Goal: Obtain resource: Obtain resource

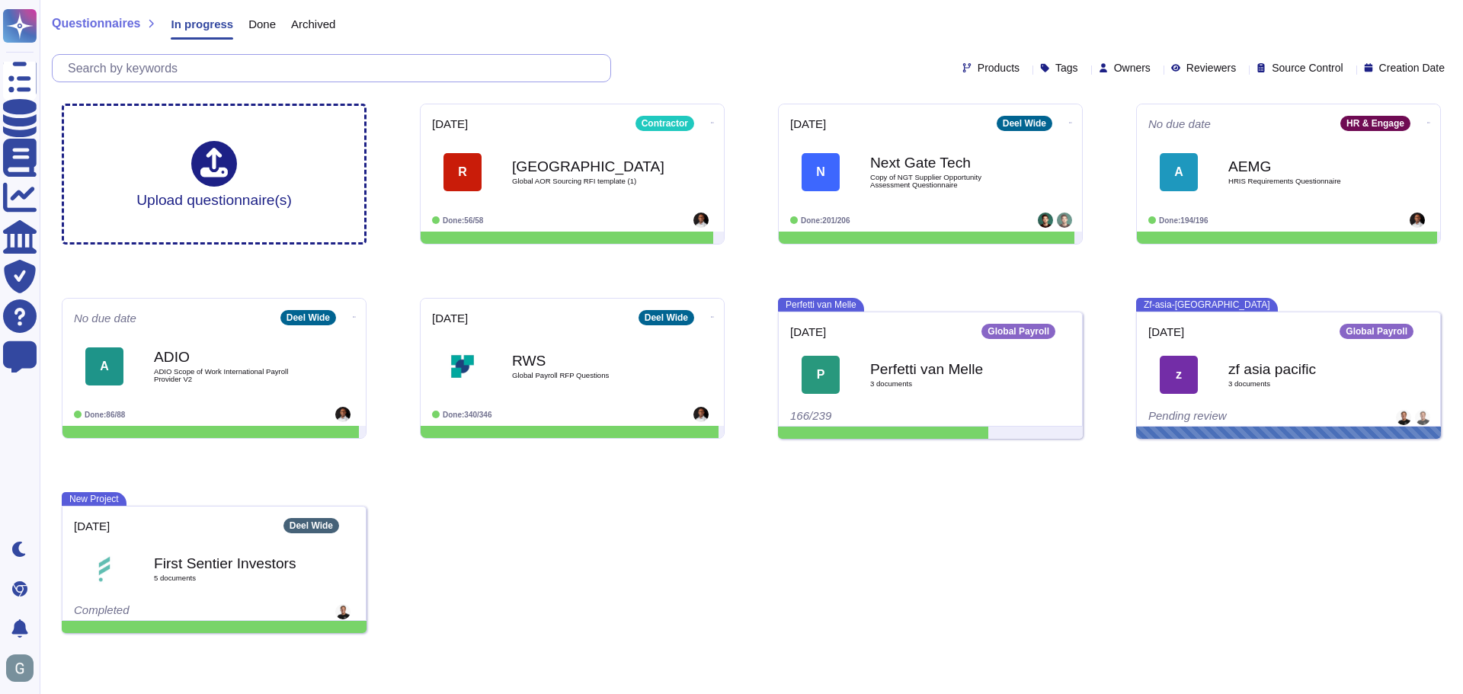
click at [173, 69] on input "text" at bounding box center [335, 68] width 550 height 27
click at [196, 69] on input "text" at bounding box center [335, 68] width 550 height 27
type input "s"
click at [159, 75] on input "text" at bounding box center [335, 68] width 550 height 27
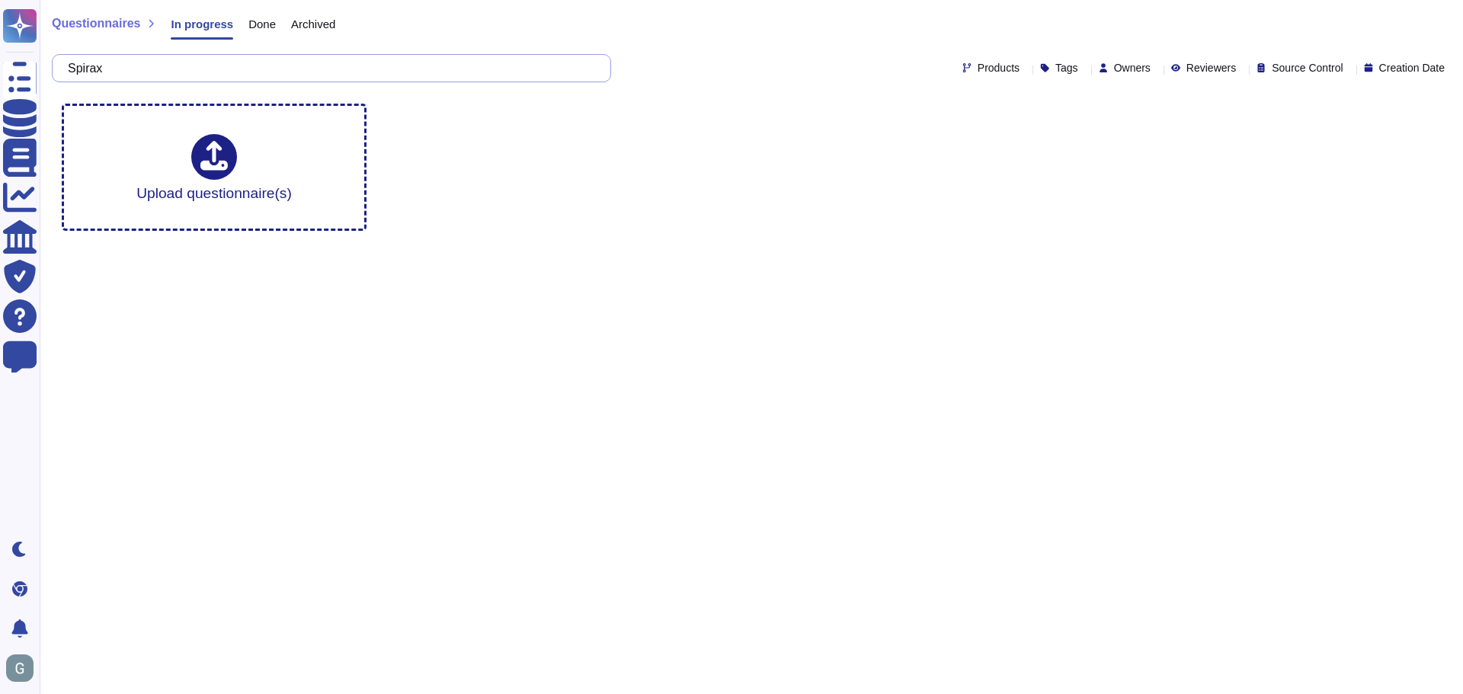
type input "Spirax"
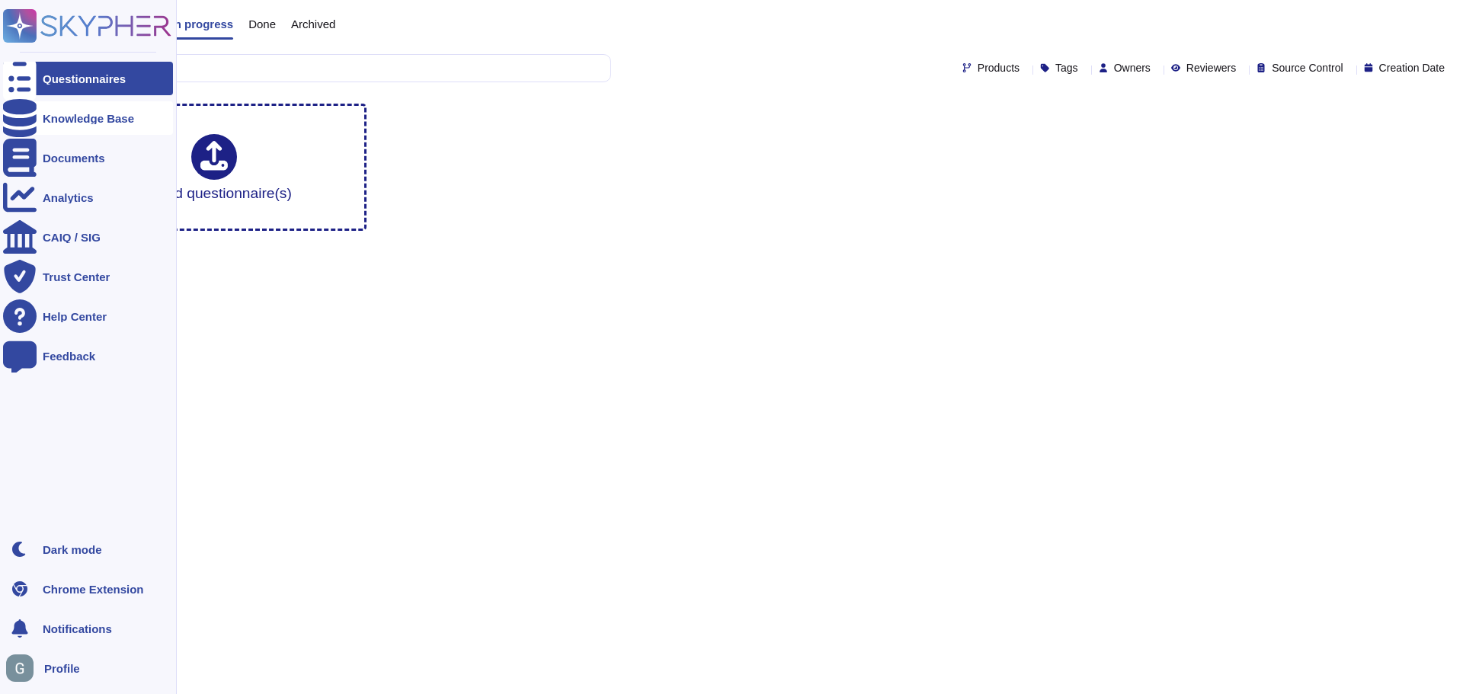
click at [91, 121] on div "Knowledge Base" at bounding box center [88, 118] width 91 height 11
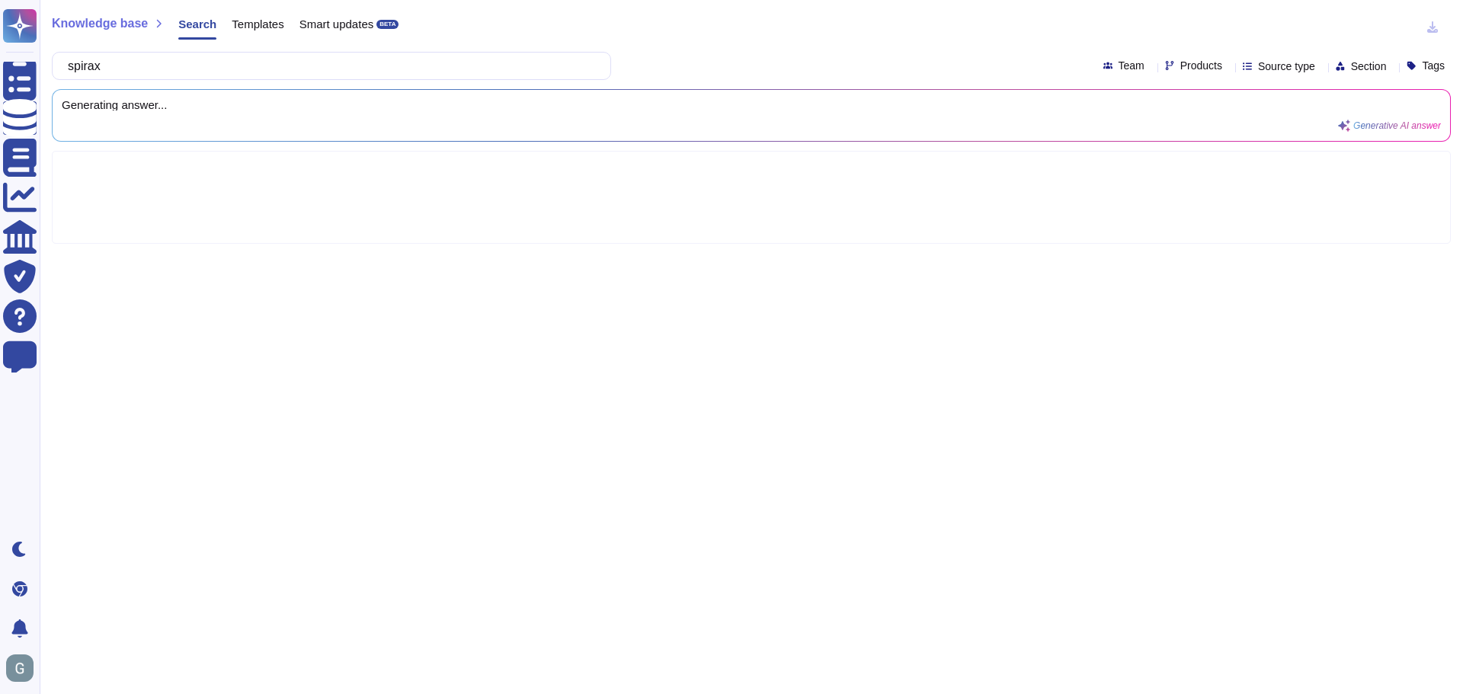
type input "spirax"
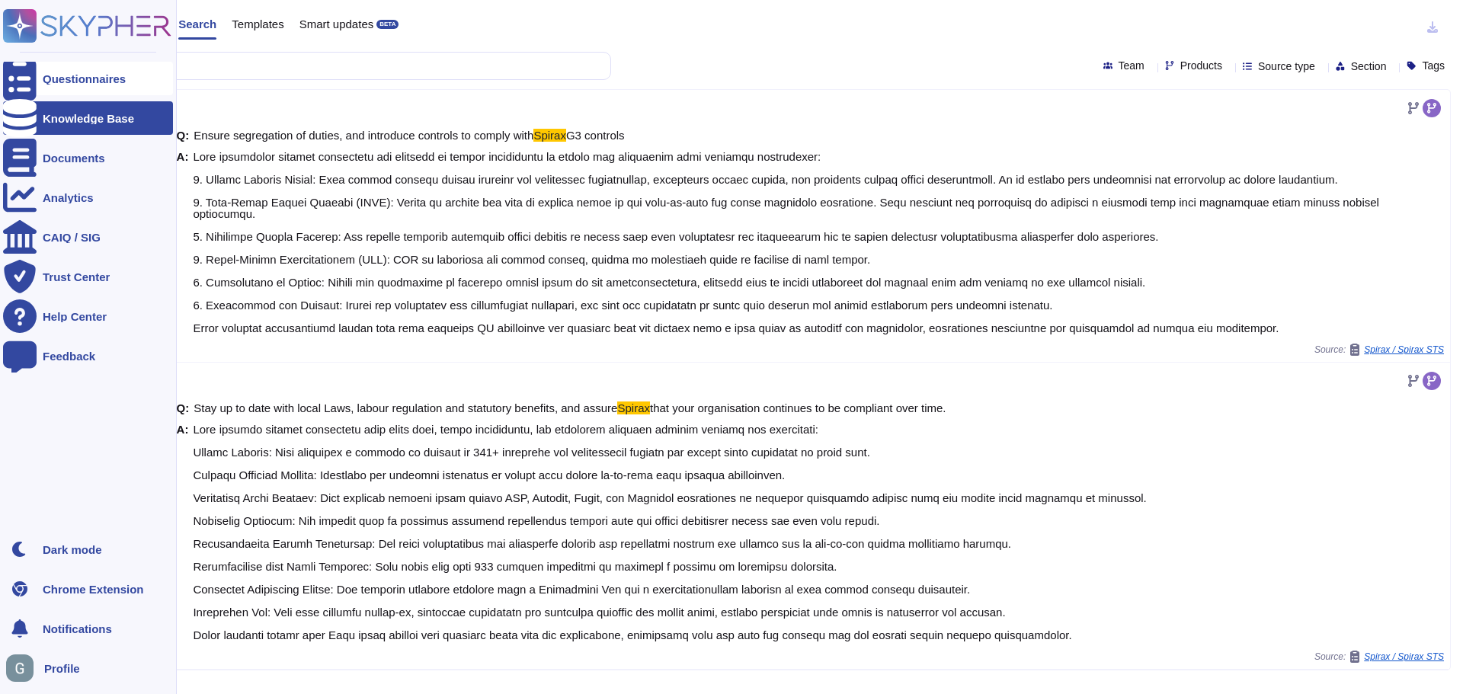
click at [72, 84] on div "Questionnaires" at bounding box center [84, 78] width 83 height 11
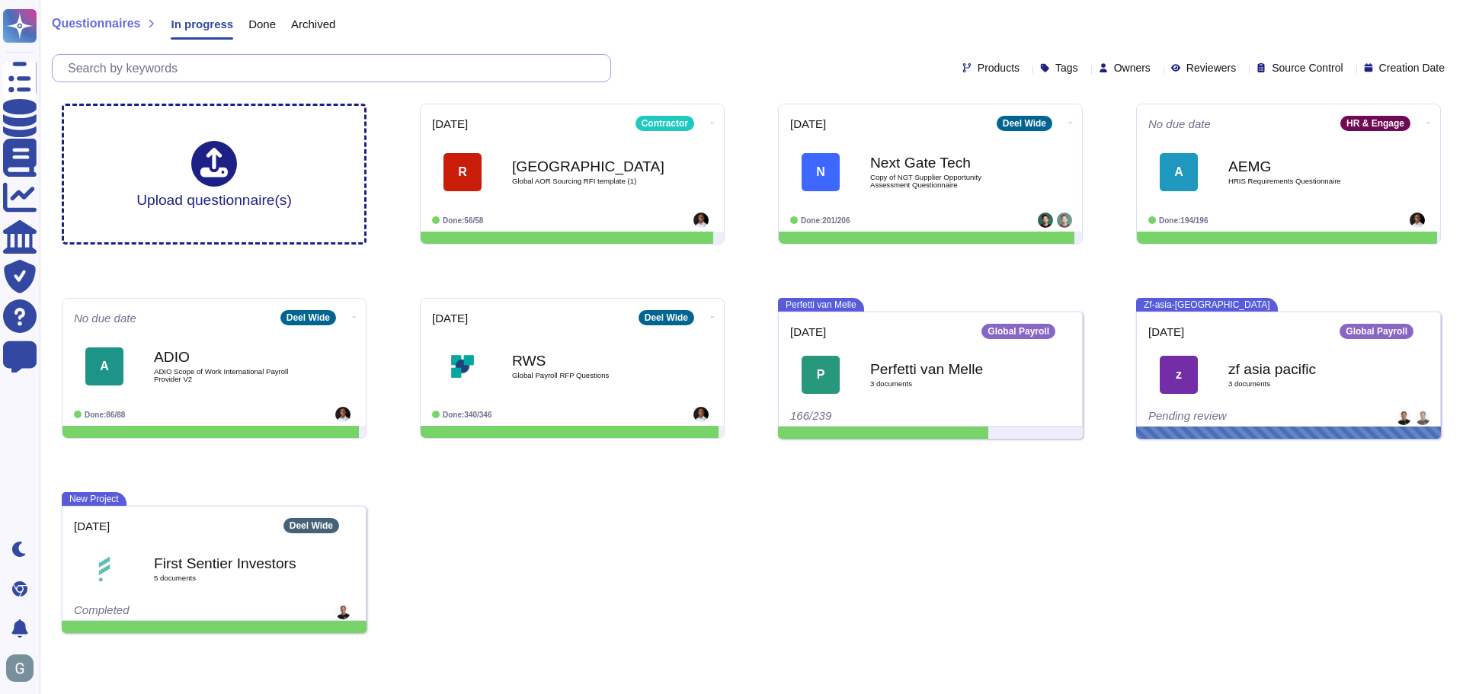
click at [200, 68] on input "text" at bounding box center [335, 68] width 550 height 27
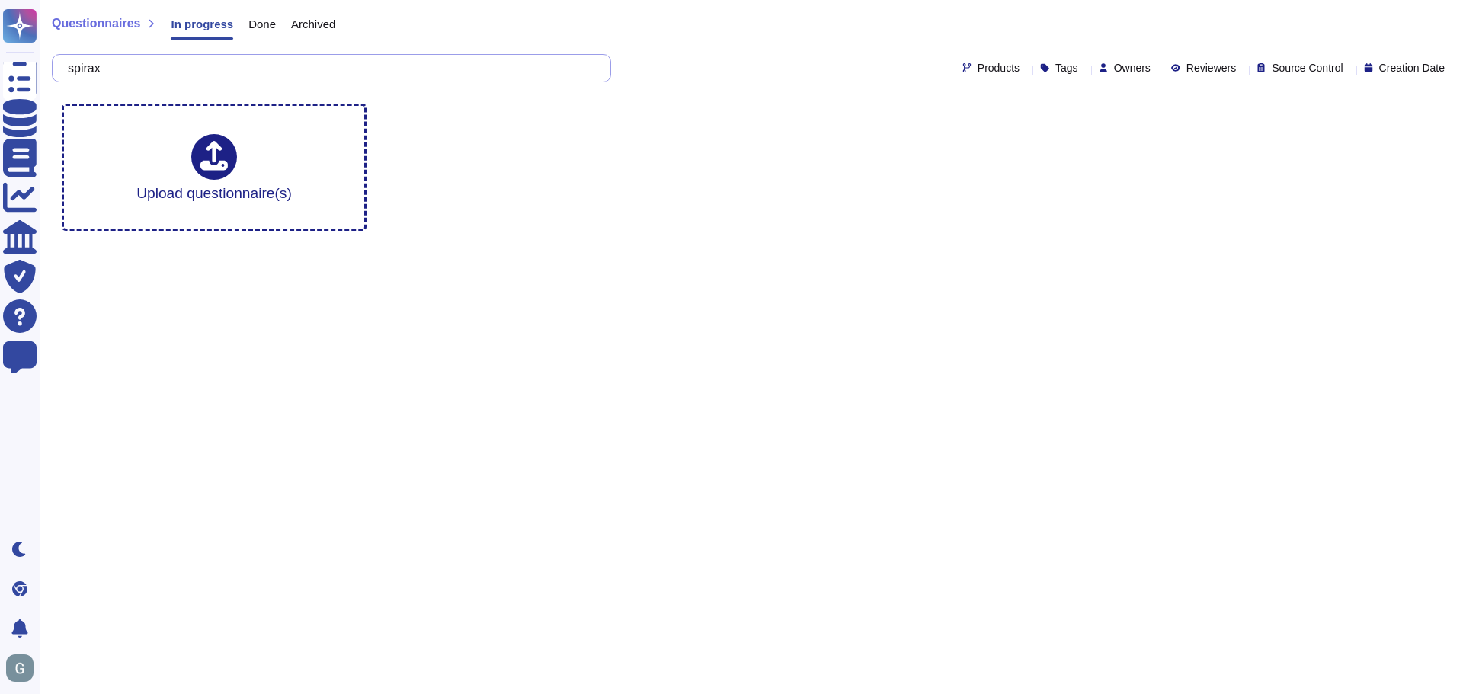
click at [93, 69] on input "spirax" at bounding box center [327, 68] width 535 height 27
type input "SPirax"
click at [268, 27] on span "Done" at bounding box center [261, 23] width 27 height 11
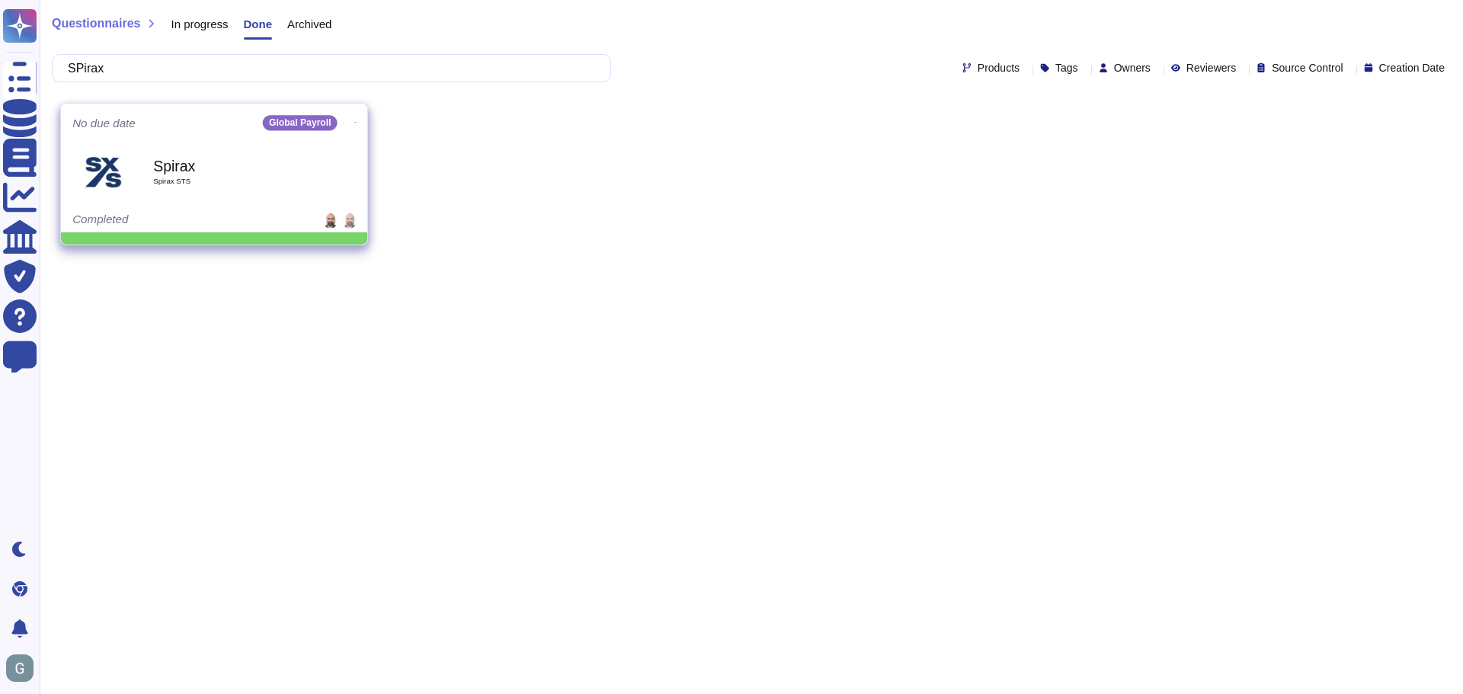
click at [186, 178] on span "Spirax STS" at bounding box center [230, 182] width 154 height 8
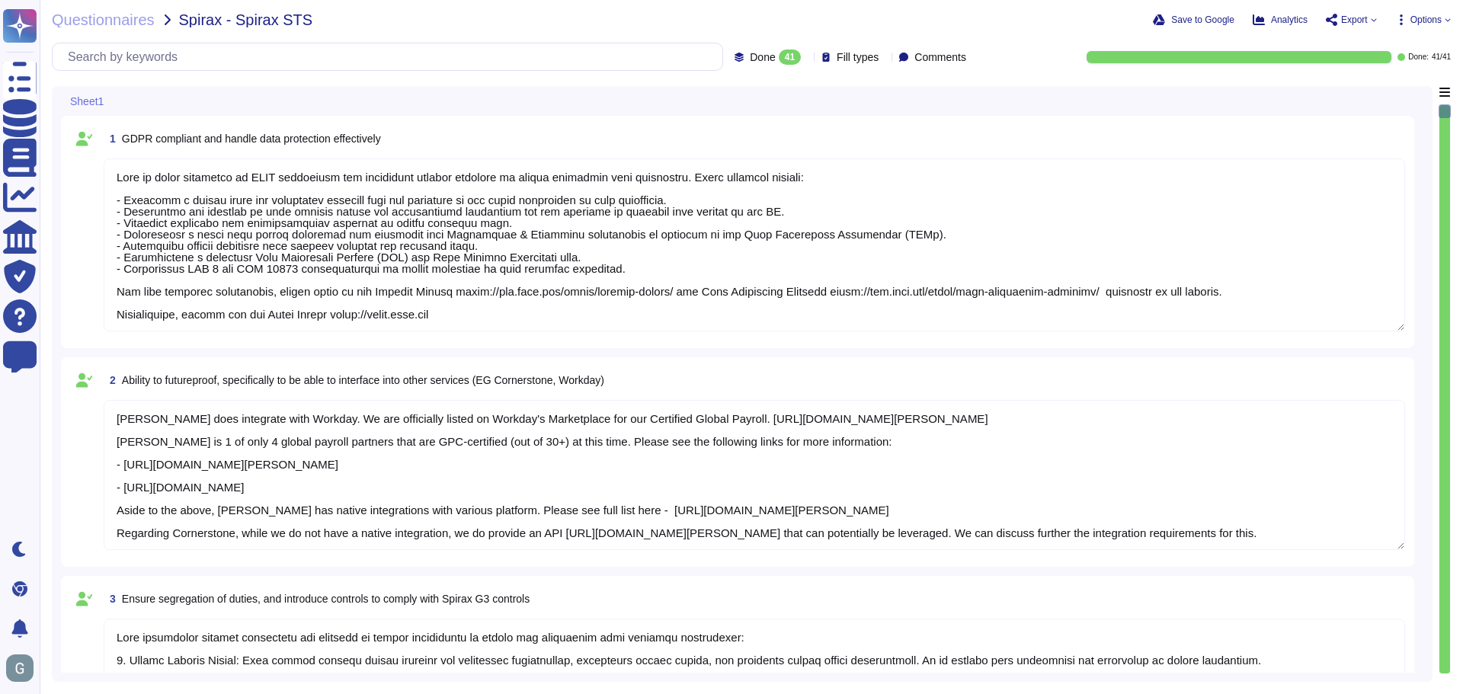
type textarea "[PERSON_NAME] is fully committed to GDPR compliance and implements several meas…"
type textarea "[PERSON_NAME] does integrate with Workday. We are officially listed on Workday'…"
type textarea "[PERSON_NAME] implements several procedures and controls to ensure segregation …"
type textarea "Current and past employees can access their payslips and related tax documents …"
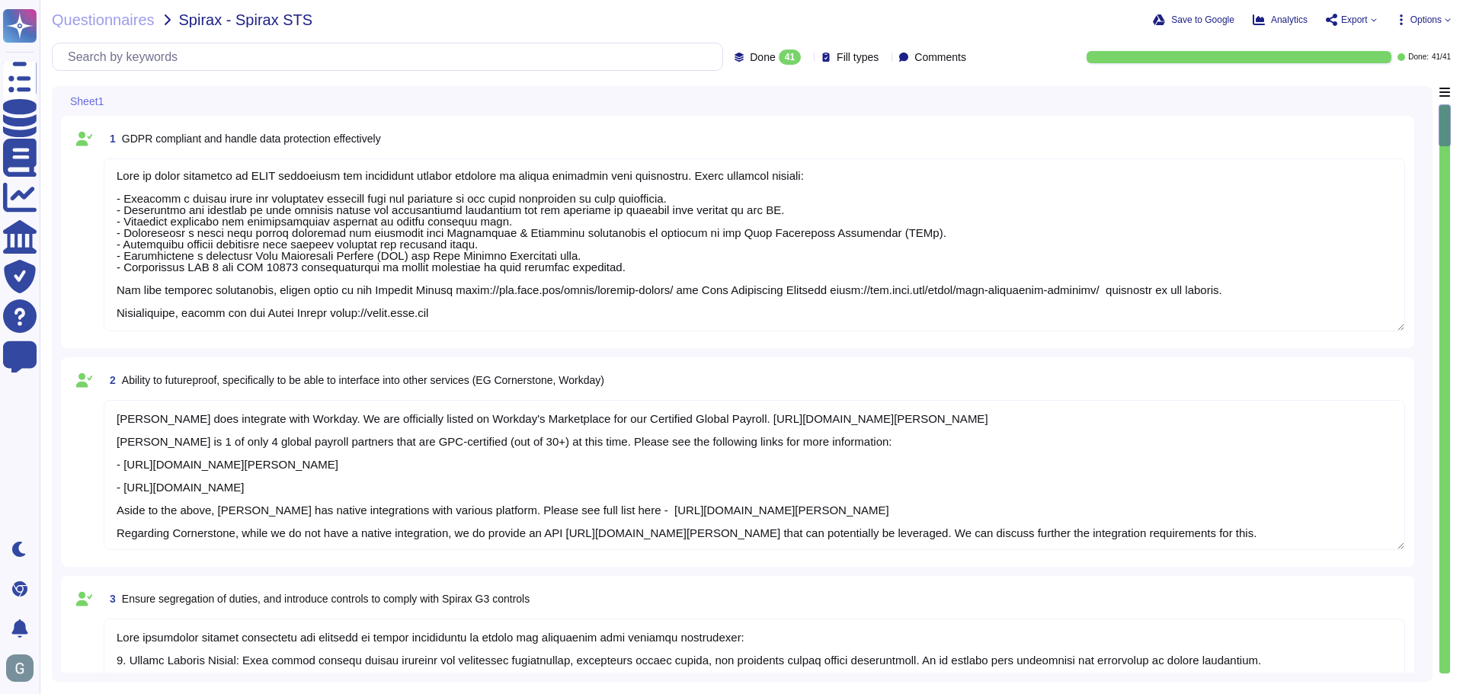
drag, startPoint x: 1447, startPoint y: 133, endPoint x: 1456, endPoint y: 248, distance: 114.7
click at [1456, 248] on div "Questionnaires Spirax - Spirax STS Save to Google Analytics Export Options Done…" at bounding box center [752, 347] width 1424 height 694
click at [1445, 21] on icon at bounding box center [1448, 20] width 6 height 6
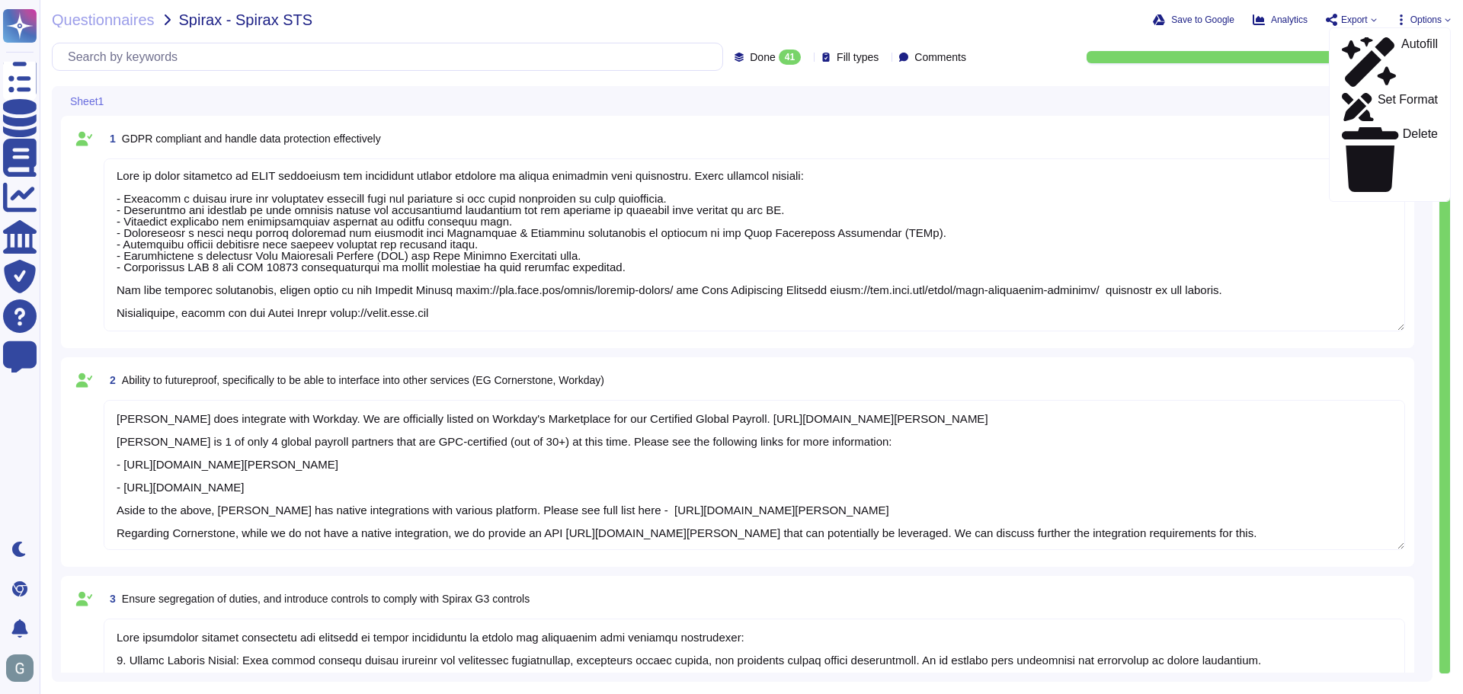
click at [1360, 19] on span "Export" at bounding box center [1354, 19] width 27 height 9
click at [1395, 92] on p "Download" at bounding box center [1408, 113] width 54 height 43
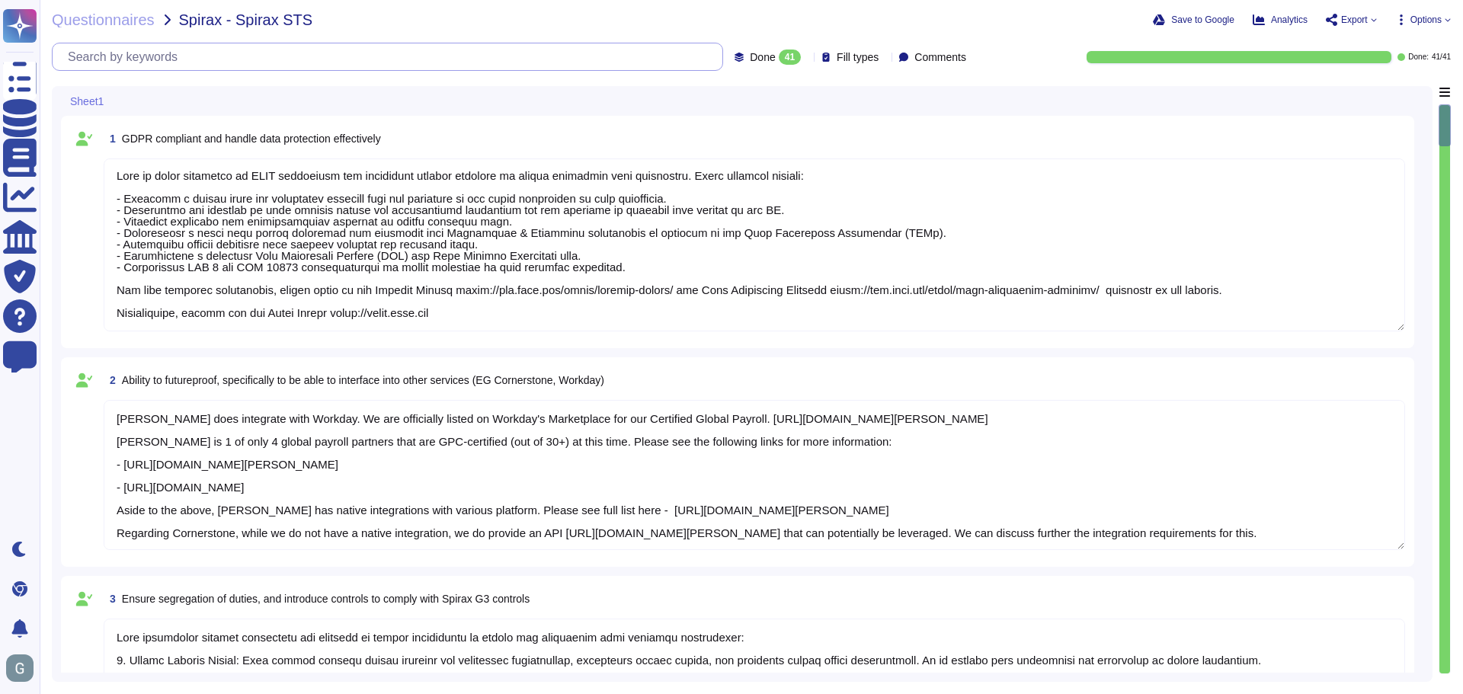
click at [222, 57] on input "text" at bounding box center [391, 56] width 662 height 27
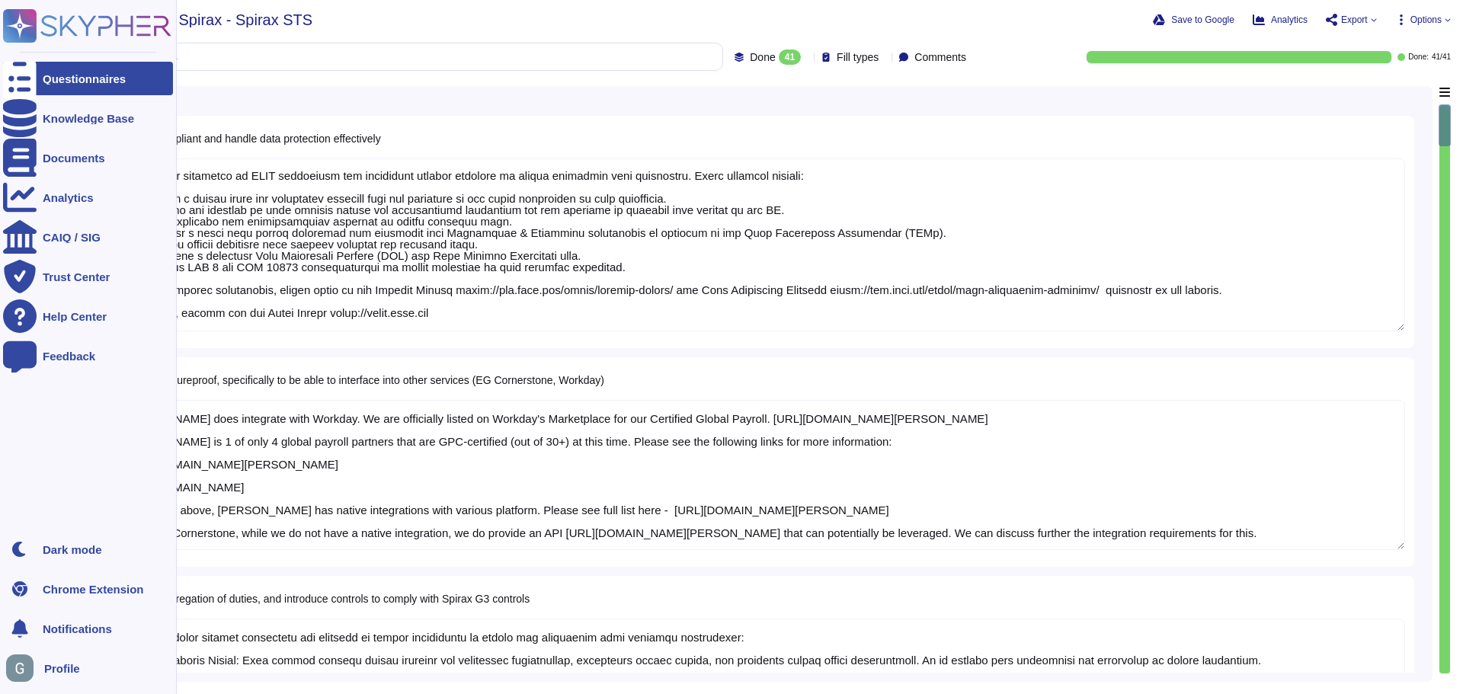
click at [115, 83] on div "Questionnaires" at bounding box center [84, 78] width 83 height 11
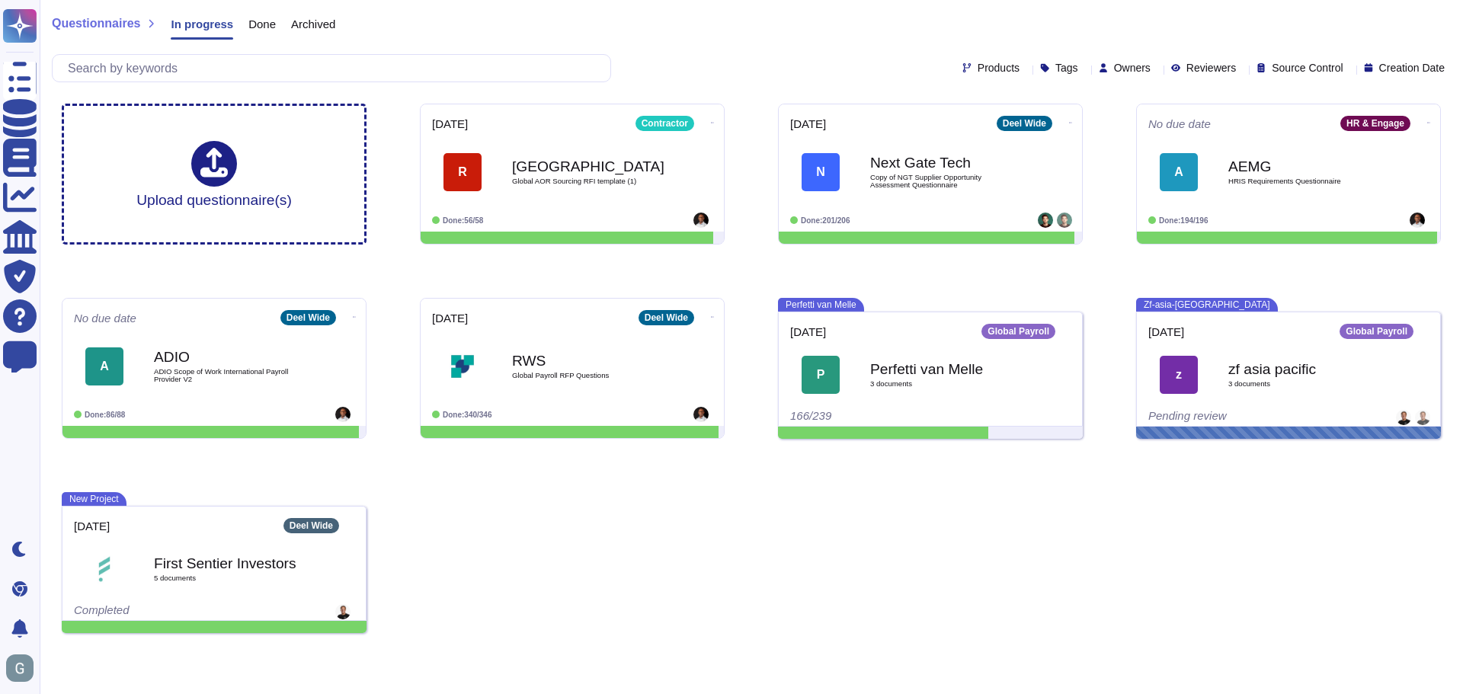
click at [264, 21] on span "Done" at bounding box center [261, 23] width 27 height 11
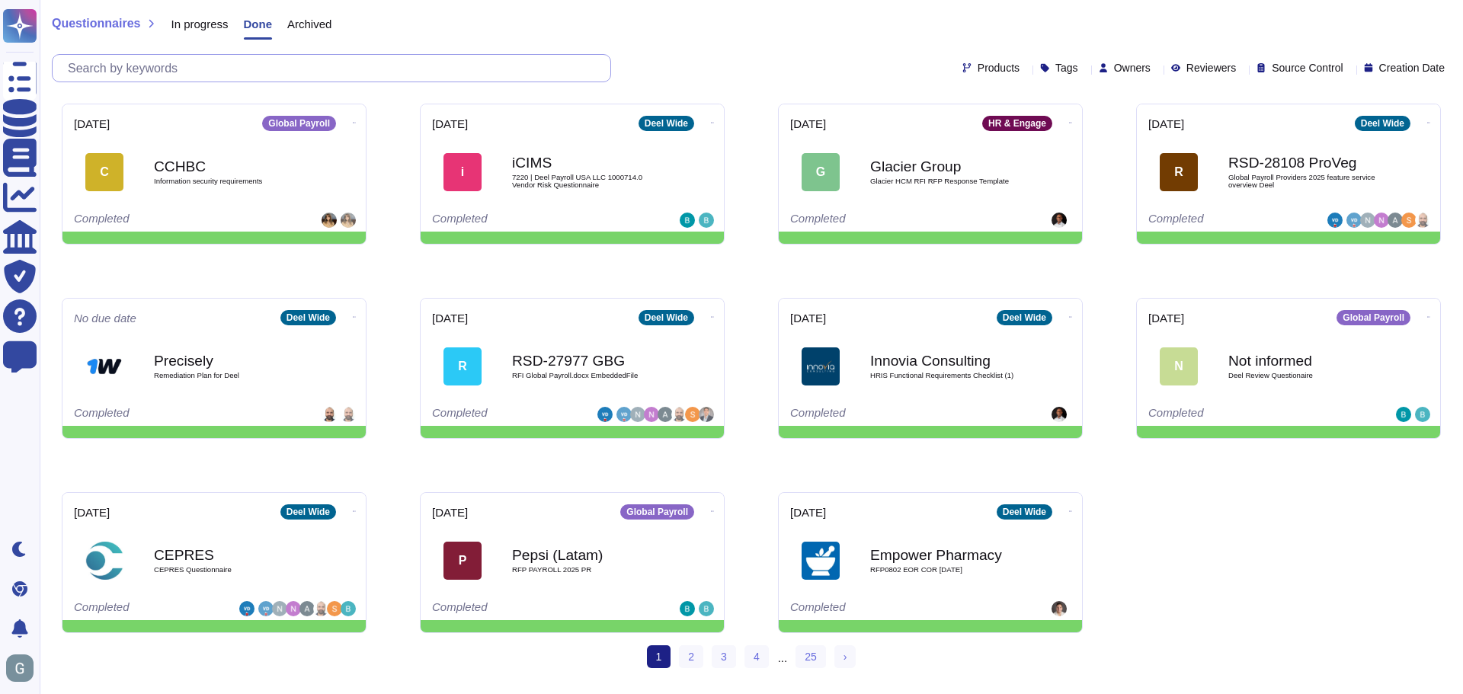
click at [247, 68] on input "text" at bounding box center [335, 68] width 550 height 27
click at [244, 67] on input "text" at bounding box center [335, 68] width 550 height 27
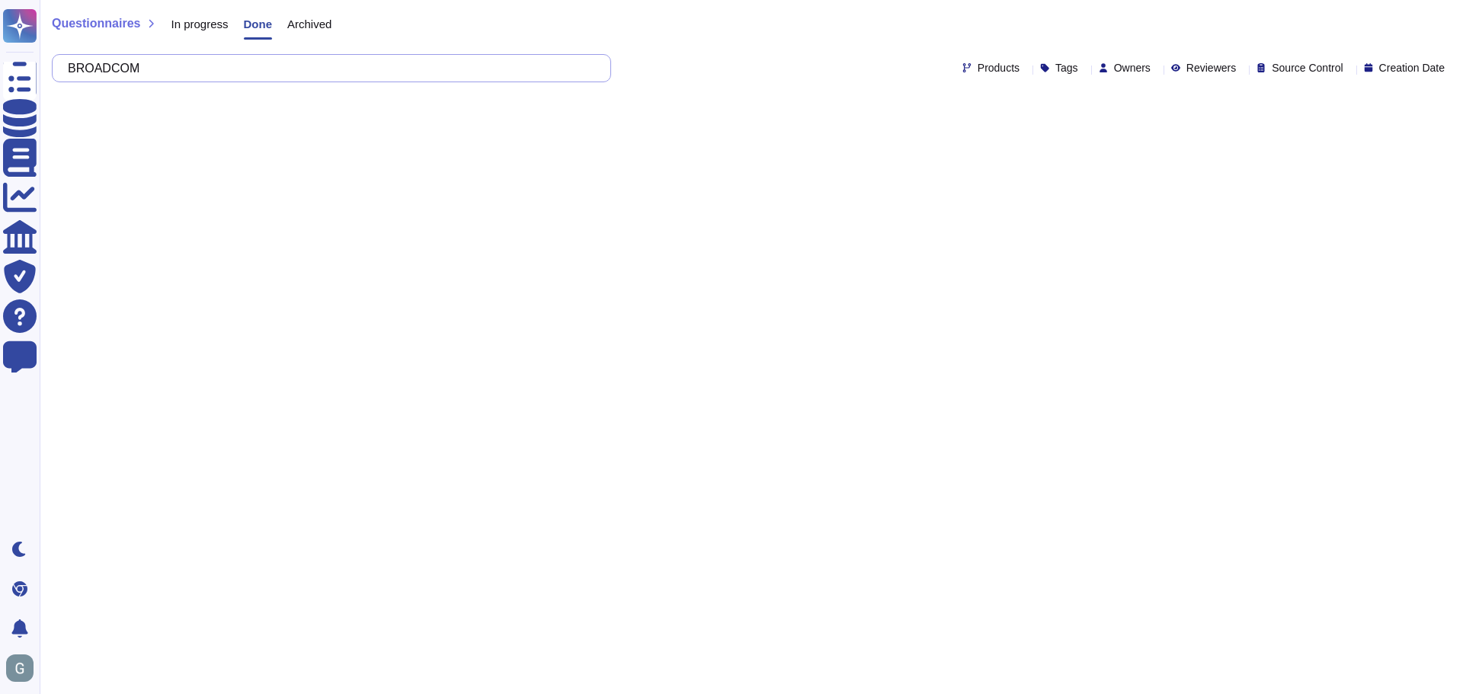
type input "BROADCOM"
click at [195, 21] on span "In progress" at bounding box center [199, 23] width 57 height 11
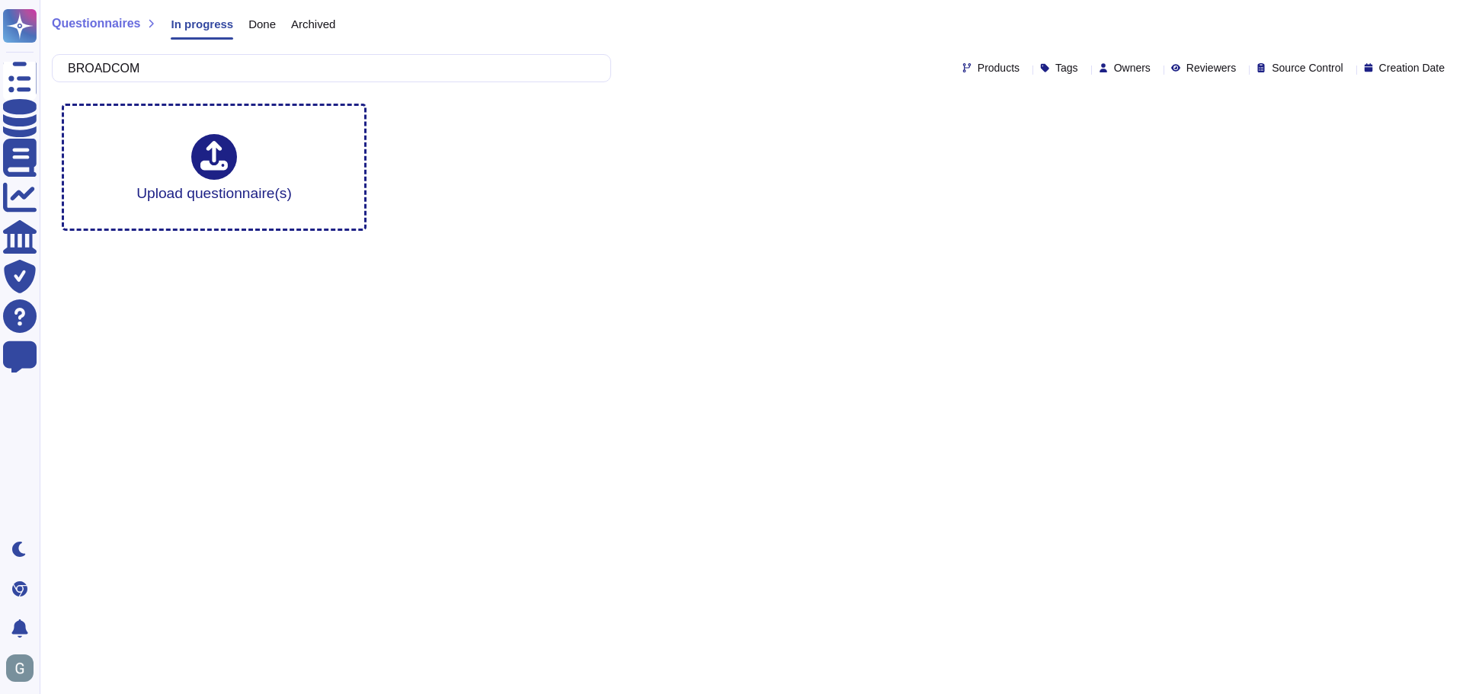
click at [316, 21] on span "Archived" at bounding box center [313, 23] width 44 height 11
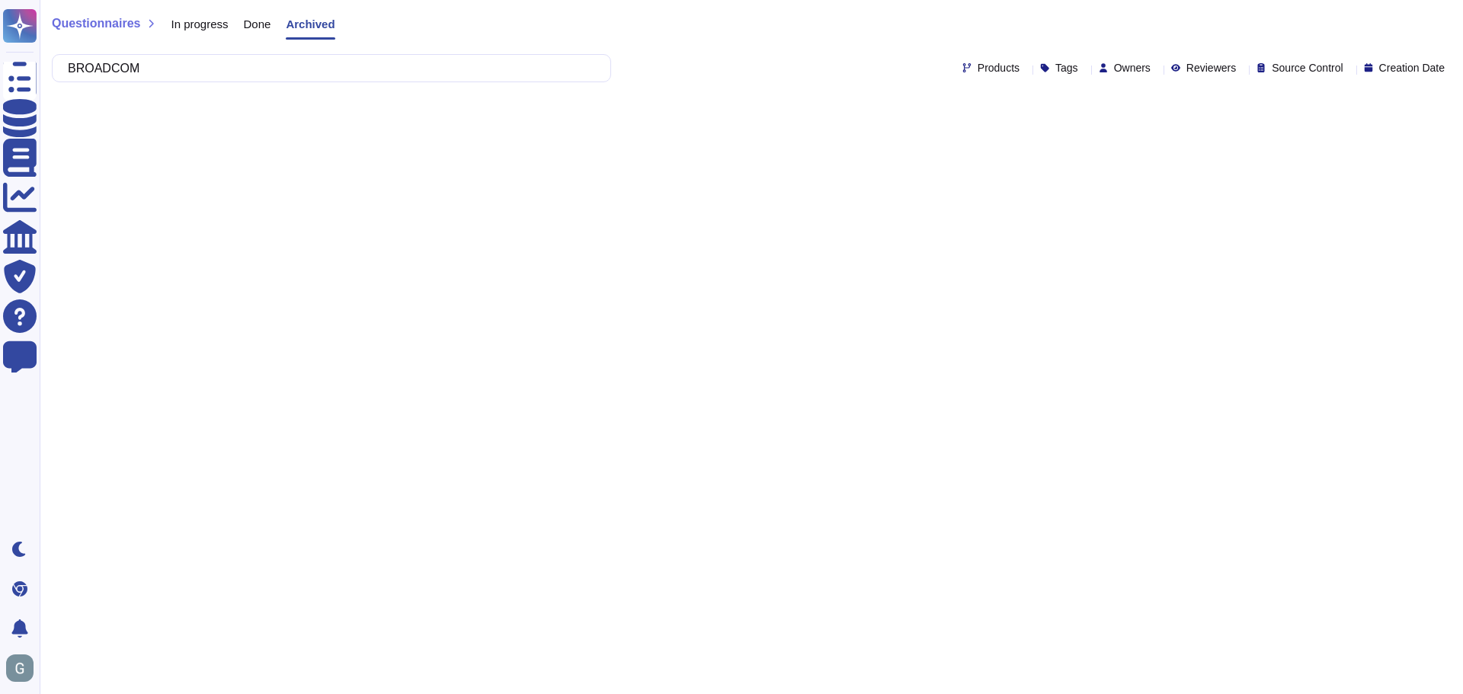
click at [255, 22] on span "Done" at bounding box center [257, 23] width 27 height 11
click at [192, 24] on span "In progress" at bounding box center [199, 23] width 57 height 11
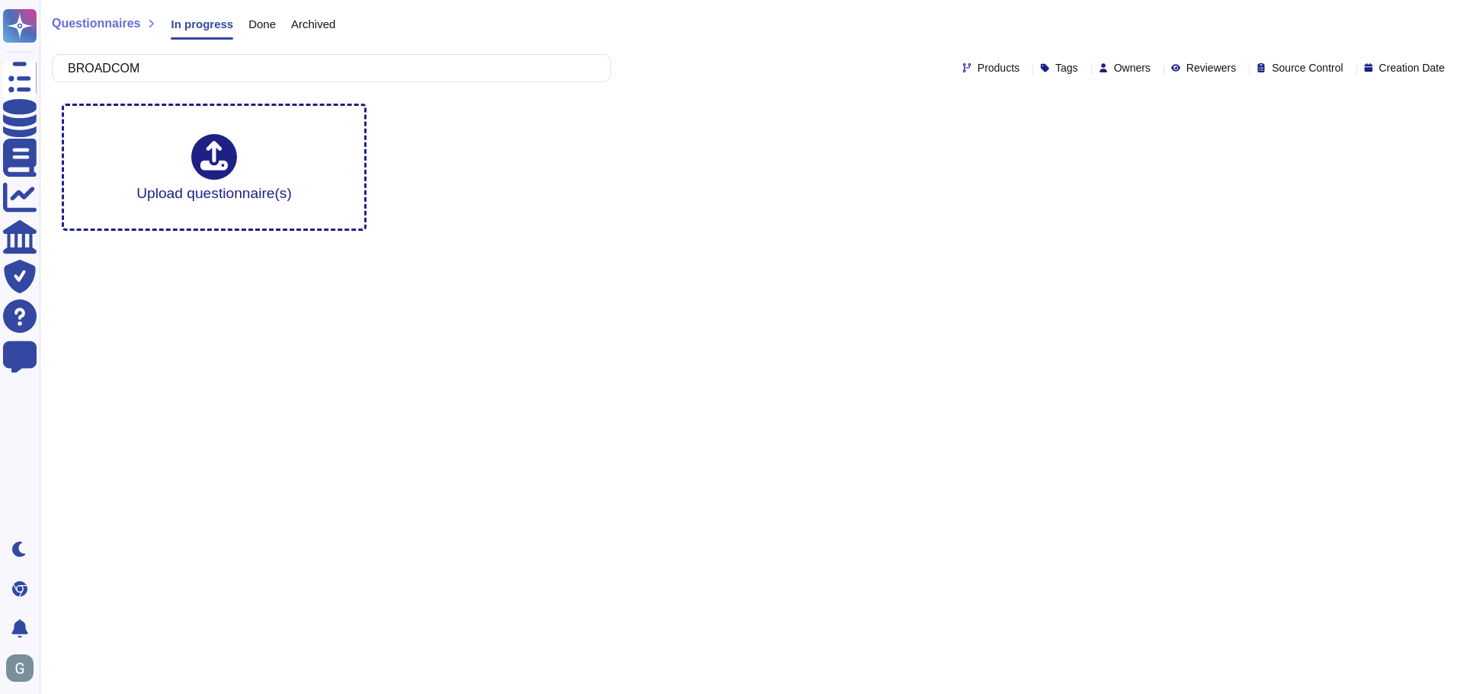
click at [254, 24] on span "Done" at bounding box center [261, 23] width 27 height 11
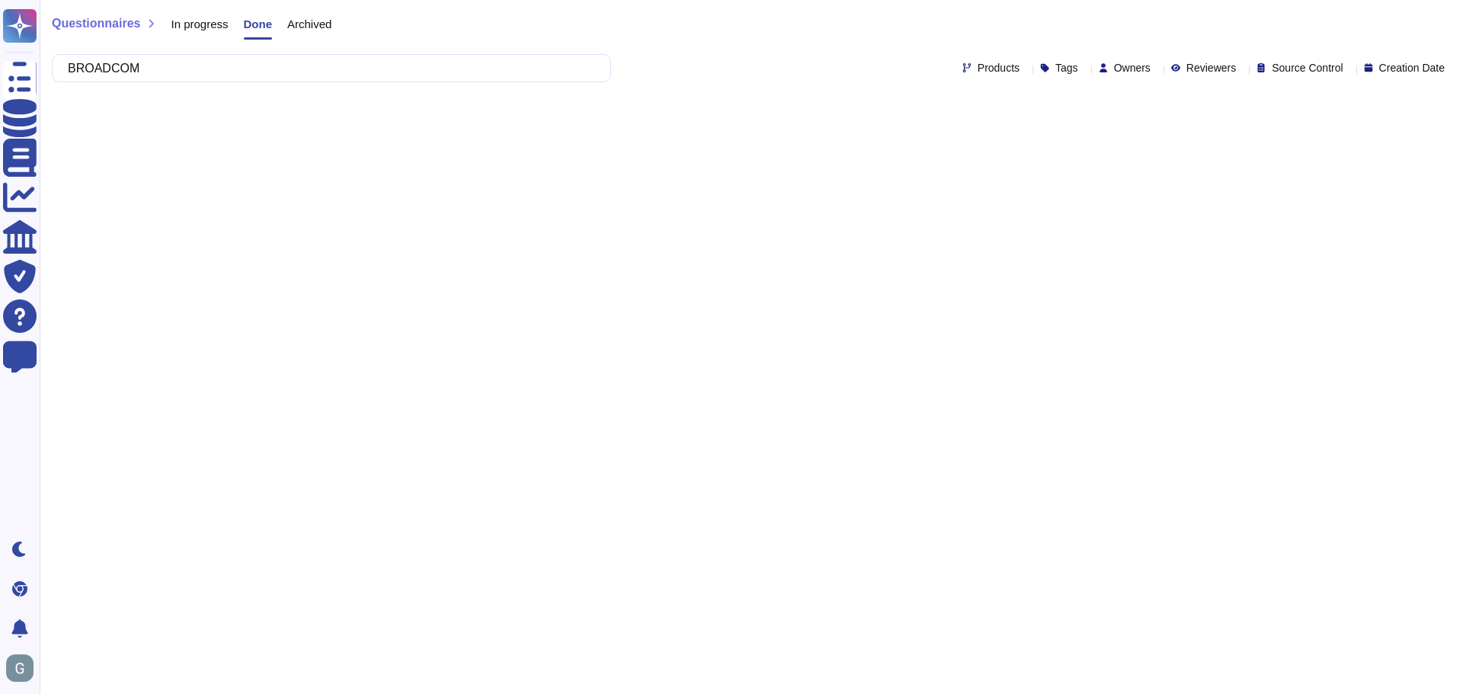
click at [306, 24] on span "Archived" at bounding box center [309, 23] width 44 height 11
click at [286, 67] on input "BROADCOM" at bounding box center [327, 68] width 535 height 27
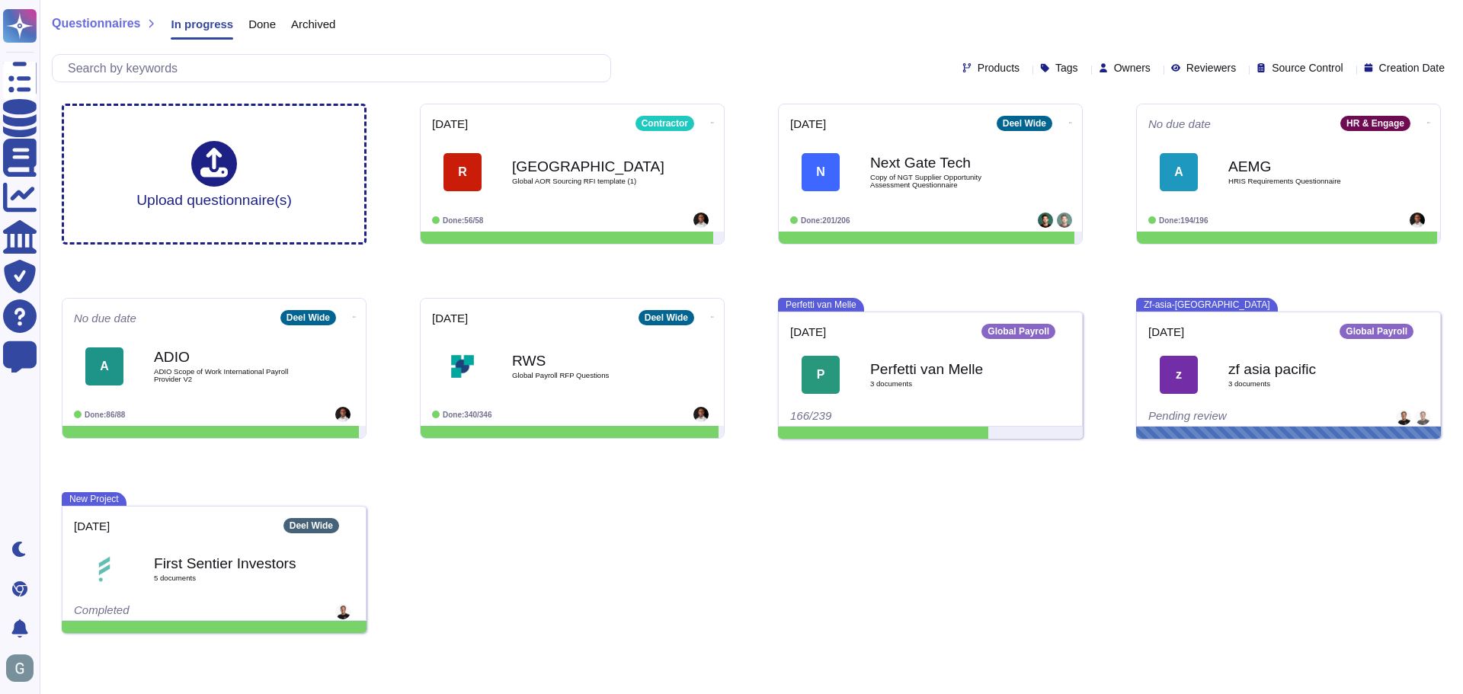
click at [263, 20] on span "Done" at bounding box center [261, 23] width 27 height 11
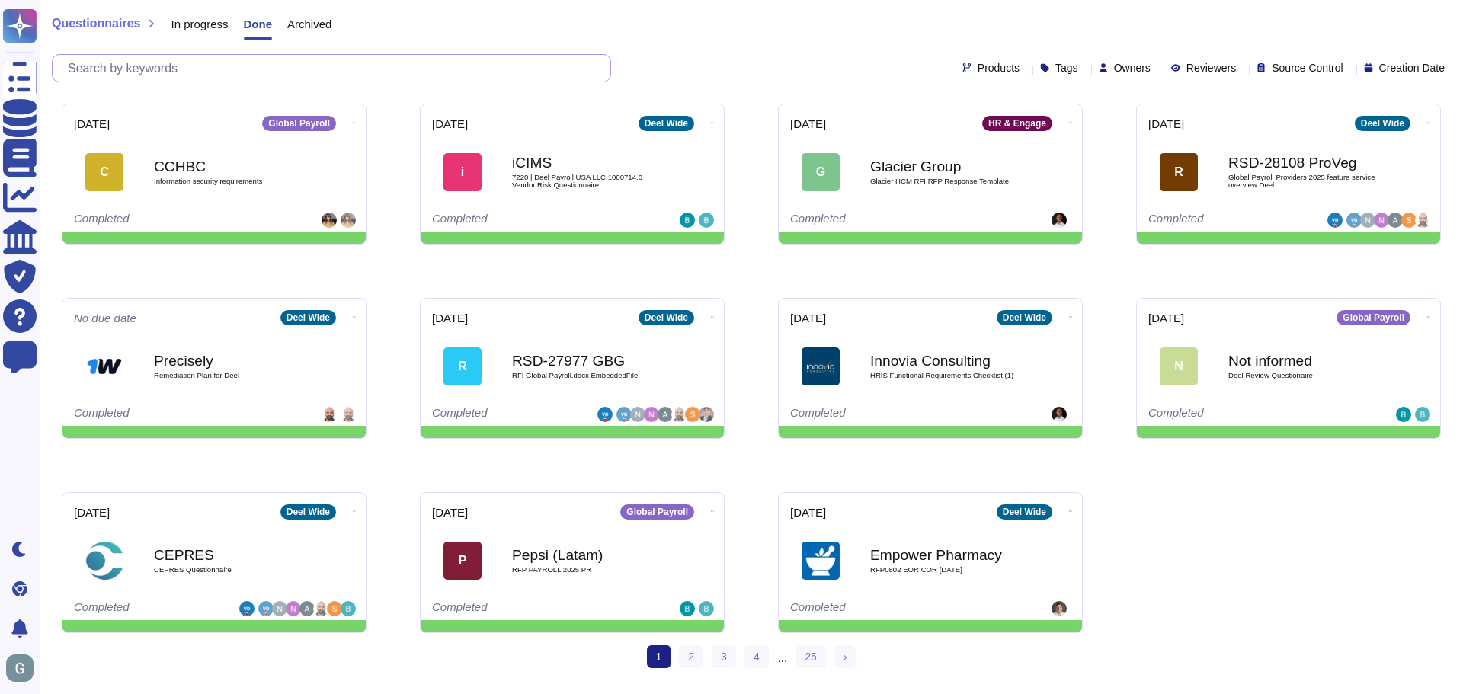
click at [255, 62] on input "text" at bounding box center [335, 68] width 550 height 27
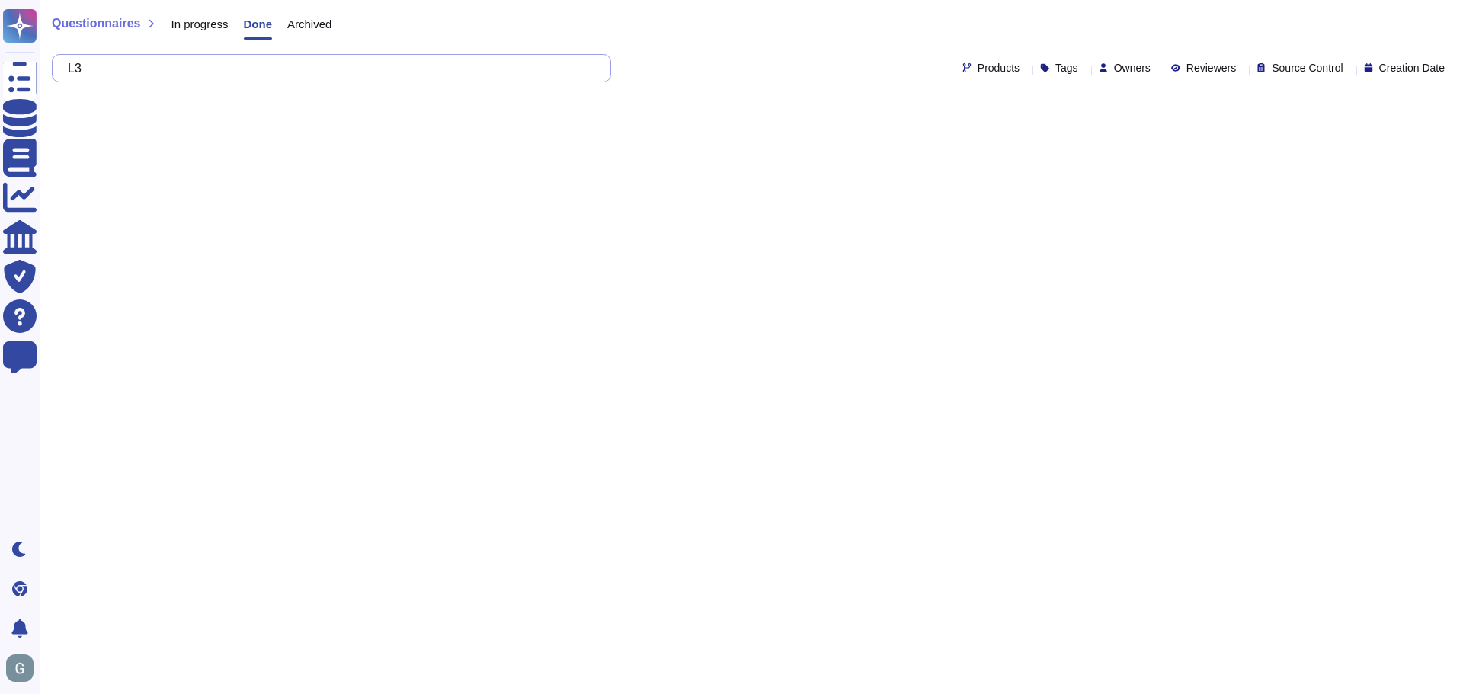
click at [286, 68] on input "L3" at bounding box center [327, 68] width 535 height 27
click at [203, 25] on span "In progress" at bounding box center [199, 23] width 57 height 11
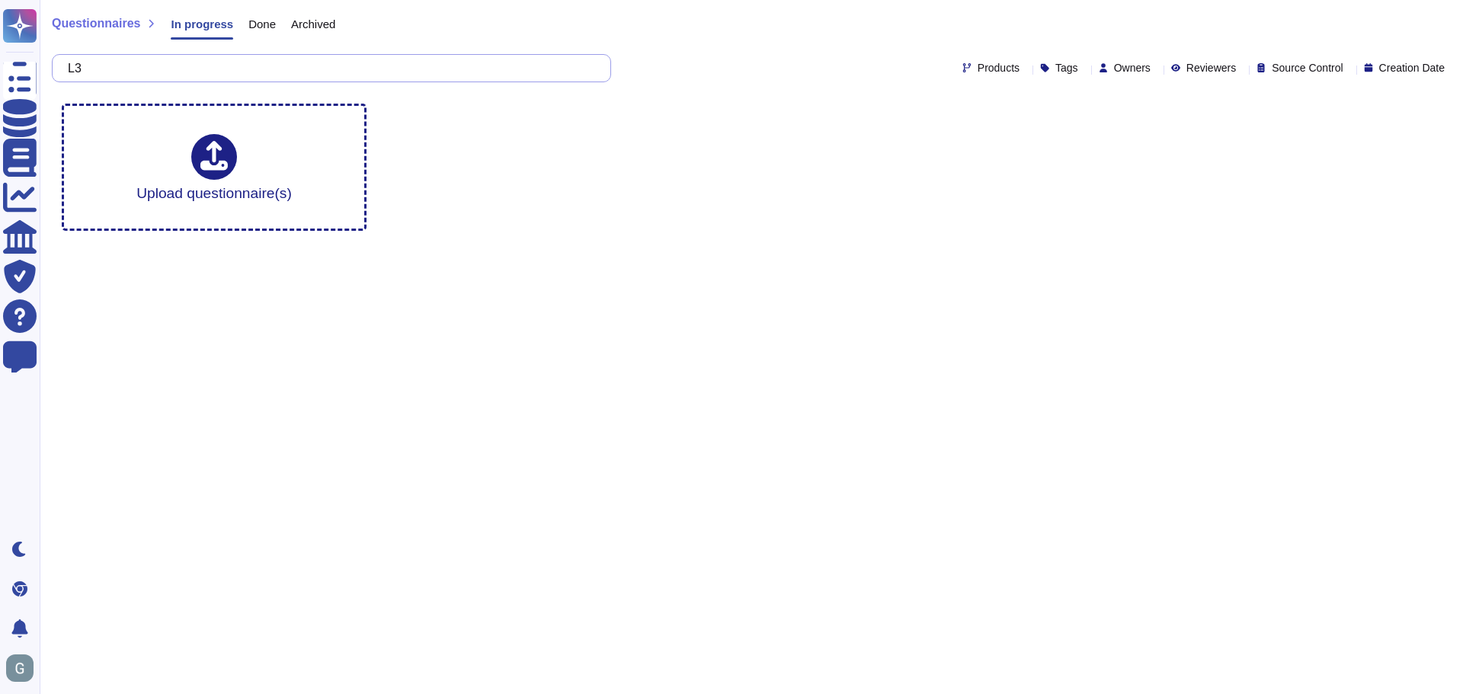
click at [233, 68] on input "L3" at bounding box center [327, 68] width 535 height 27
click at [258, 24] on span "Done" at bounding box center [261, 23] width 27 height 11
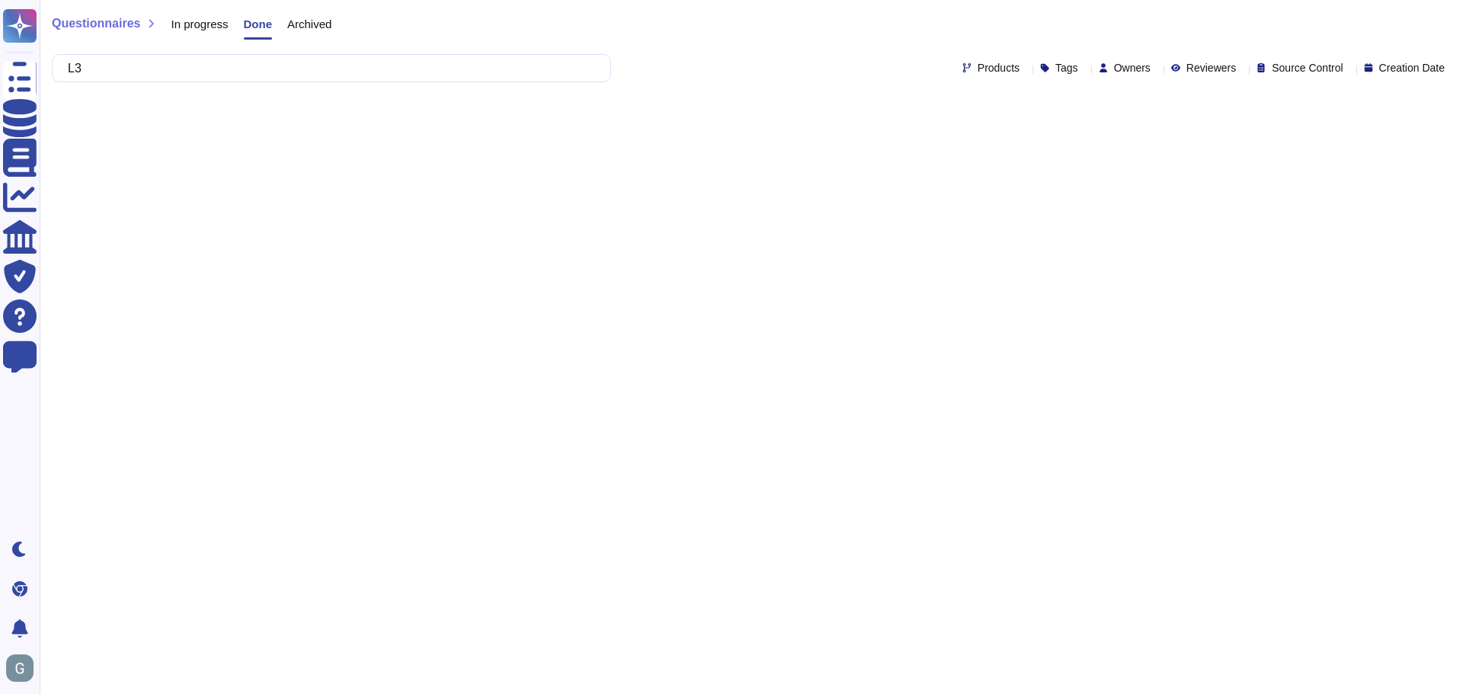
click at [297, 23] on span "Archived" at bounding box center [309, 23] width 44 height 11
click at [242, 66] on input "L3" at bounding box center [327, 68] width 535 height 27
click at [253, 31] on div "Done" at bounding box center [250, 27] width 43 height 30
click at [255, 75] on input "L3" at bounding box center [327, 68] width 535 height 27
click at [277, 71] on input "L3" at bounding box center [327, 68] width 535 height 27
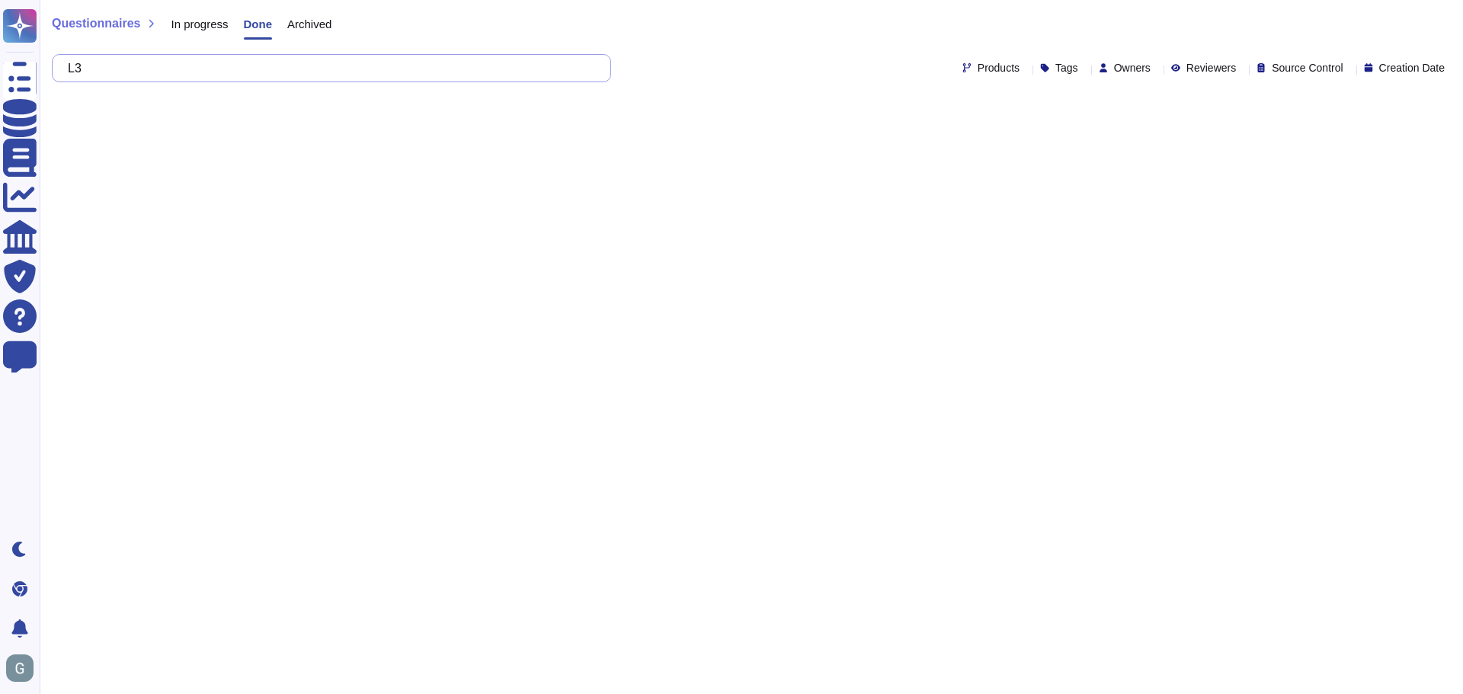
type input "L"
click at [206, 24] on span "In progress" at bounding box center [199, 23] width 57 height 11
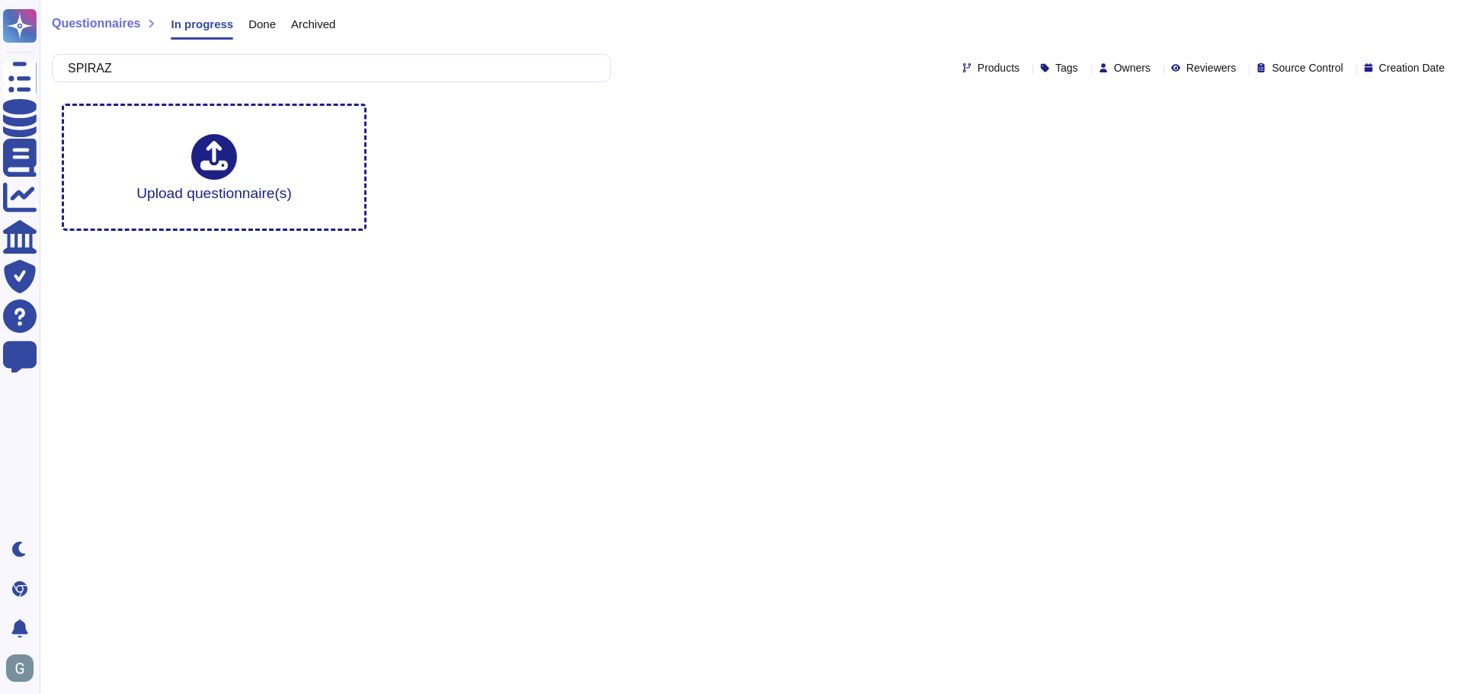
click at [293, 27] on span "Archived" at bounding box center [313, 23] width 44 height 11
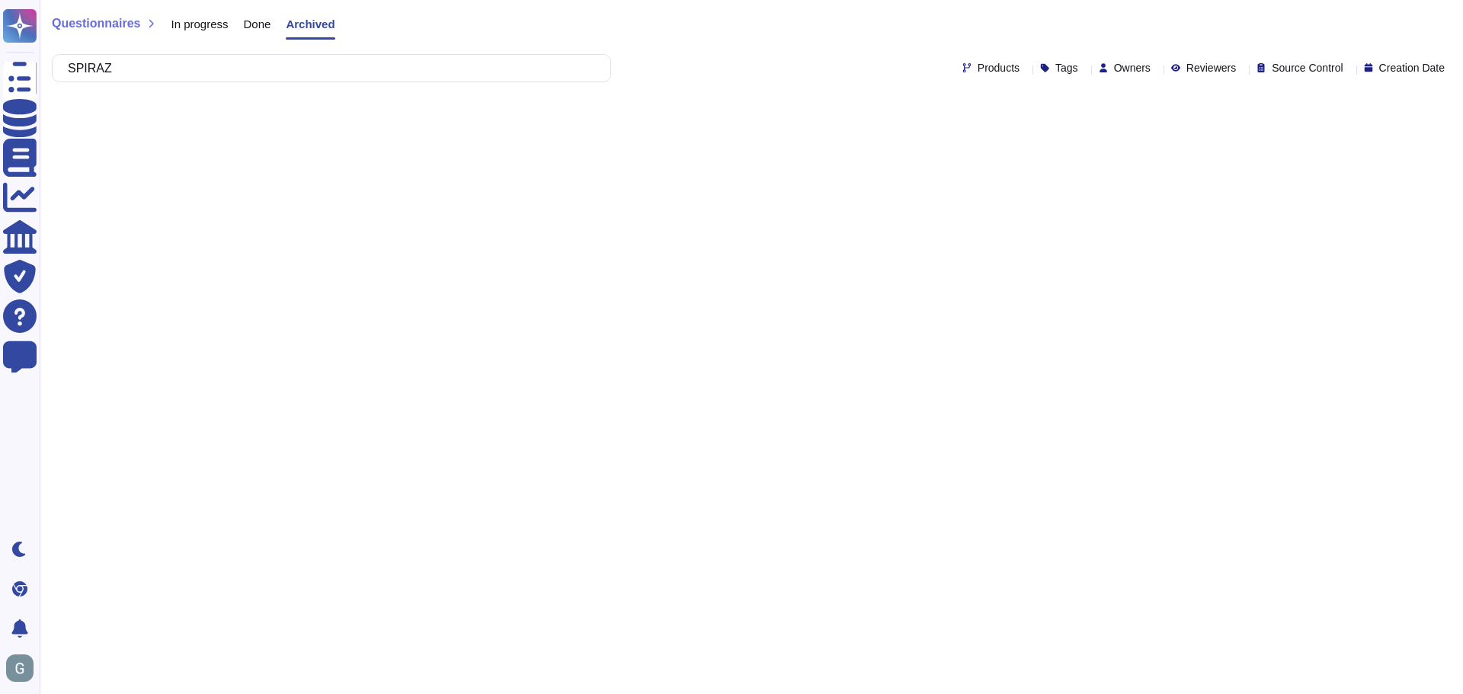
click at [263, 30] on span "Done" at bounding box center [257, 23] width 27 height 11
click at [224, 66] on input "SPIRAZ" at bounding box center [327, 68] width 535 height 27
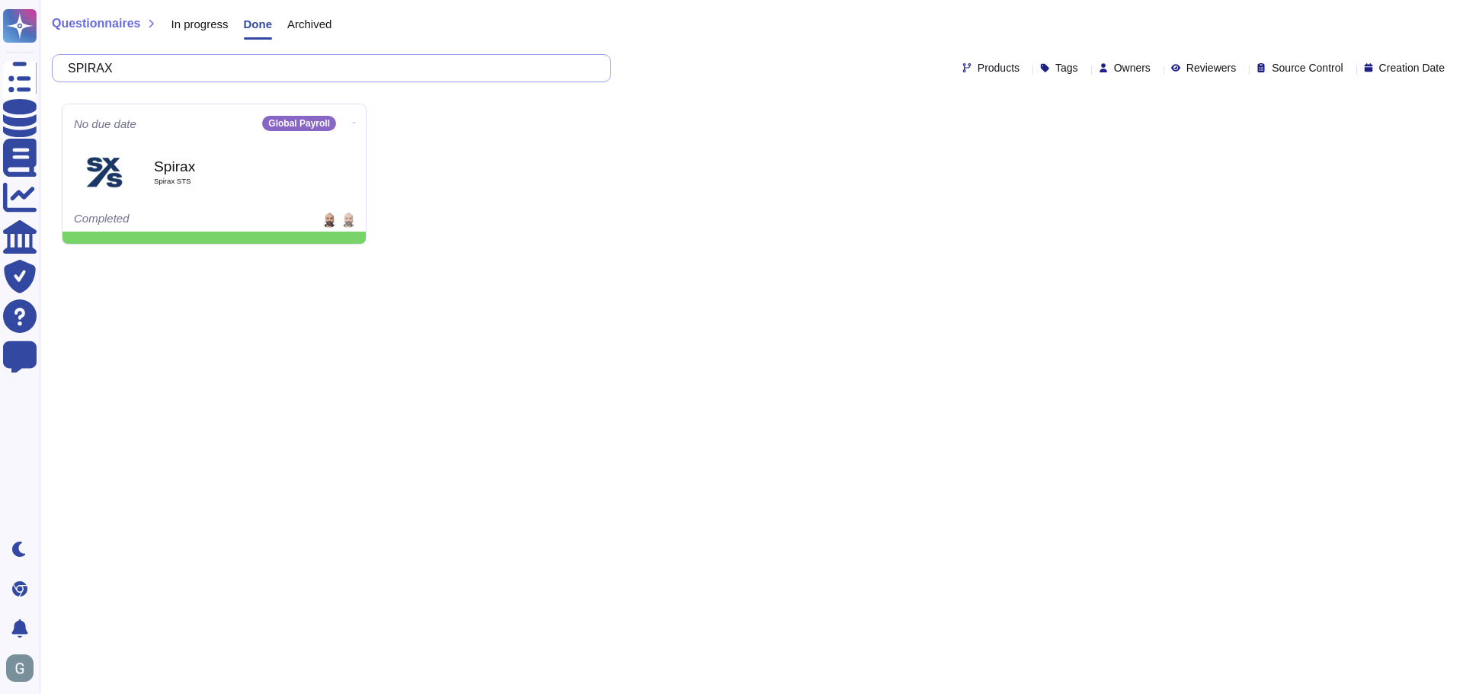
type input "SPIRAX"
click at [196, 178] on span "Spirax STS" at bounding box center [230, 182] width 154 height 8
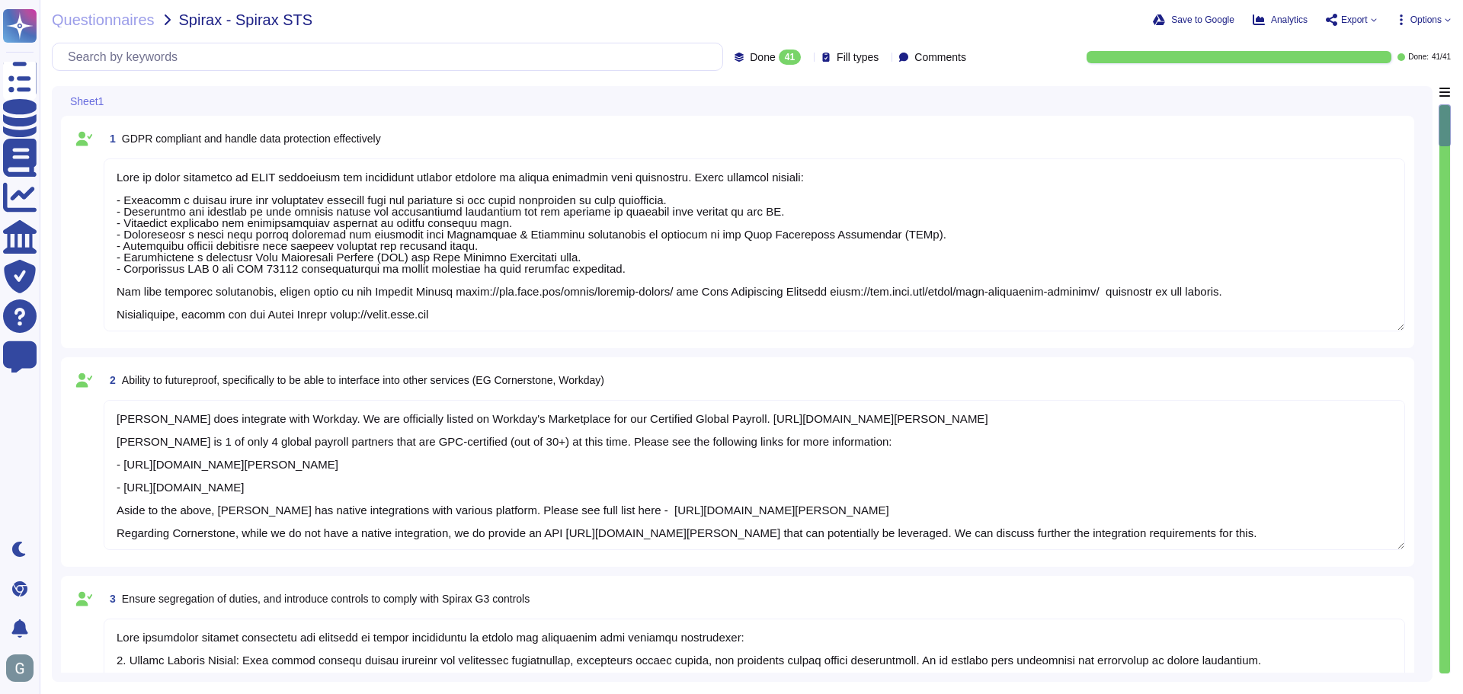
type textarea "[PERSON_NAME] is fully committed to GDPR compliance and implements several meas…"
type textarea "[PERSON_NAME] does integrate with Workday. We are officially listed on Workday'…"
type textarea "[PERSON_NAME] implements several procedures and controls to ensure segregation …"
type textarea "Current and past employees can access their payslips and related tax documents …"
